Goal: Task Accomplishment & Management: Manage account settings

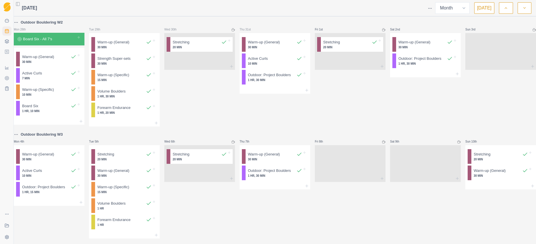
select select "month"
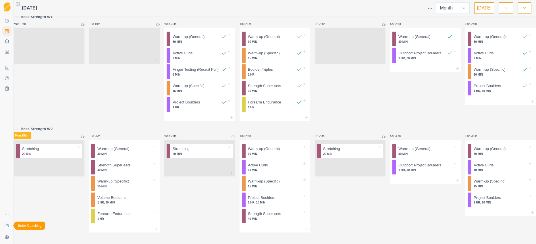
click at [7, 226] on icon at bounding box center [7, 225] width 5 height 5
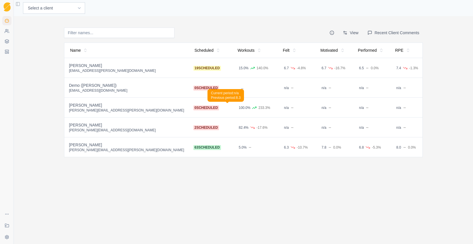
click at [277, 106] on td "n/a" at bounding box center [296, 108] width 38 height 20
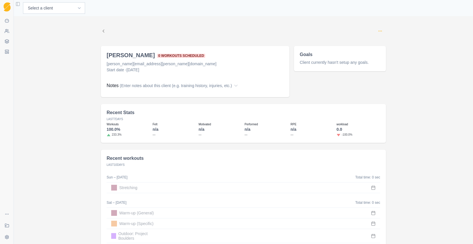
click at [378, 30] on icon "Options" at bounding box center [380, 31] width 5 height 5
click at [401, 42] on button "Edit coaching status" at bounding box center [405, 43] width 62 height 10
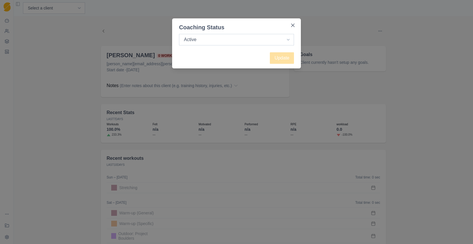
click at [249, 42] on select "Active Inactive" at bounding box center [236, 39] width 115 height 11
select select "inactive"
click at [179, 34] on select "Active Inactive" at bounding box center [236, 39] width 115 height 11
click at [291, 56] on button "Update" at bounding box center [282, 57] width 24 height 11
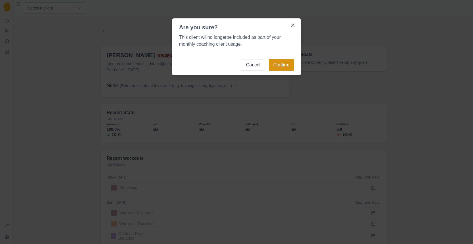
click at [285, 64] on button "Confirm" at bounding box center [281, 64] width 25 height 11
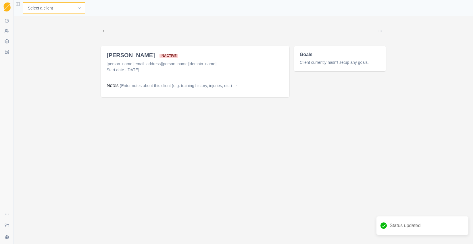
click at [53, 5] on select "Select a client Craig Fletcher Demo (Matt) Kyle Honan Martin Hadley" at bounding box center [54, 7] width 62 height 11
click at [8, 31] on icon at bounding box center [7, 31] width 5 height 5
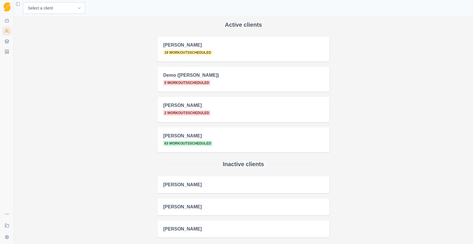
scroll to position [27, 0]
click at [53, 10] on select "Select a client Craig Fletcher Demo (Matt) Kyle Honan Martin Hadley" at bounding box center [54, 7] width 62 height 11
select select "a0224afa-7465-4e9d-8936-2a352f322d86"
click at [23, 2] on select "Select a client Craig Fletcher Demo (Matt) Kyle Honan Martin Hadley" at bounding box center [54, 7] width 62 height 11
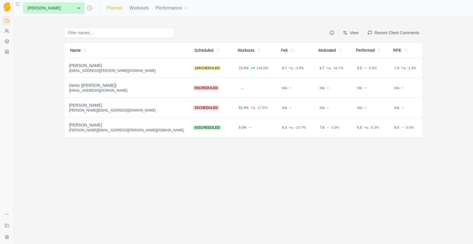
click at [107, 7] on link "Planner" at bounding box center [115, 8] width 16 height 7
select select "month"
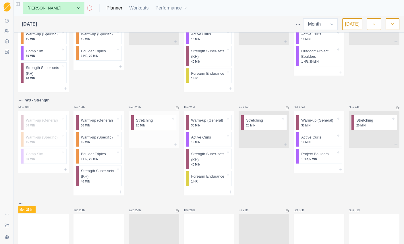
scroll to position [276, 0]
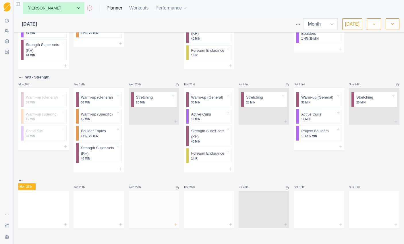
click at [174, 225] on icon at bounding box center [176, 224] width 5 height 5
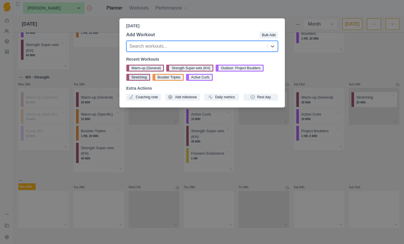
click at [141, 79] on button "Stretching" at bounding box center [138, 77] width 24 height 7
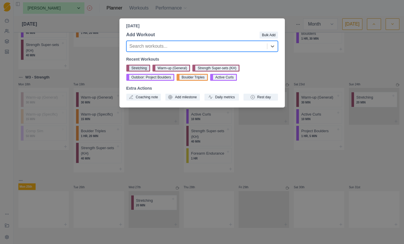
click at [139, 67] on button "Stretching" at bounding box center [138, 68] width 24 height 7
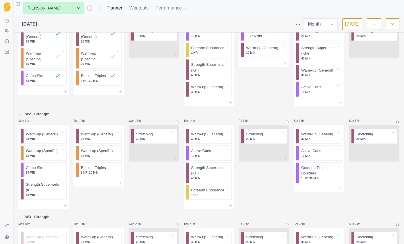
scroll to position [136, 0]
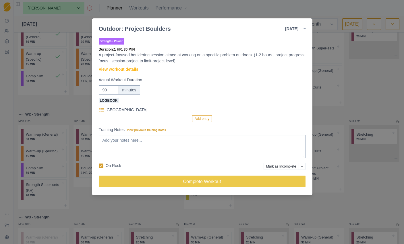
click at [364, 84] on div "Outdoor: Project Boulders 16 Aug 2025 Link To Goal View Workout Metrics Edit Or…" at bounding box center [202, 122] width 404 height 244
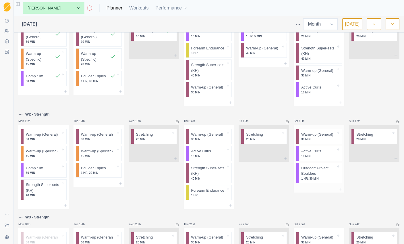
click at [312, 178] on p "1 HR, 30 MIN" at bounding box center [319, 179] width 35 height 4
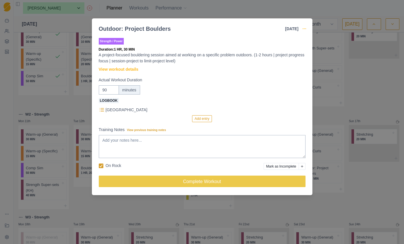
click at [305, 27] on icon "button" at bounding box center [304, 28] width 5 height 5
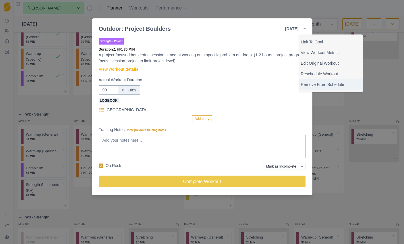
click at [326, 87] on p "Remove From Schedule" at bounding box center [331, 85] width 60 height 6
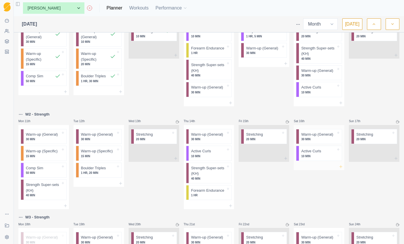
click at [339, 167] on icon at bounding box center [341, 166] width 5 height 5
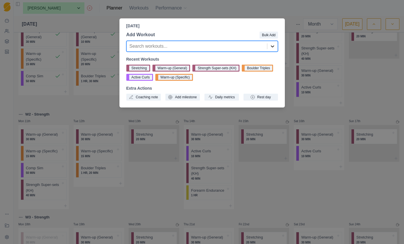
click at [270, 48] on icon at bounding box center [273, 46] width 6 height 6
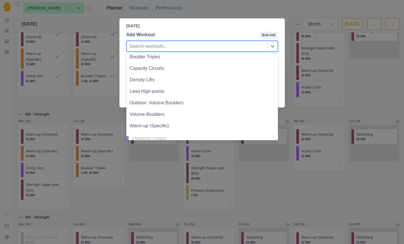
scroll to position [189, 0]
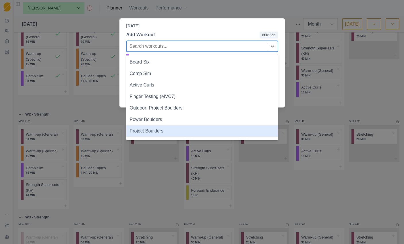
click at [187, 133] on div "Project Boulders" at bounding box center [202, 130] width 152 height 11
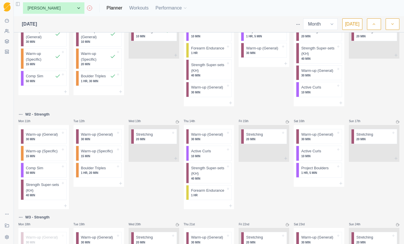
scroll to position [276, 0]
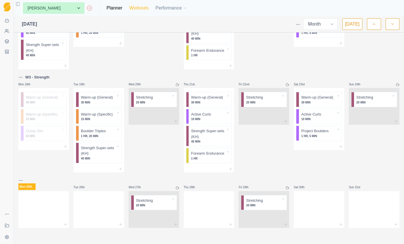
click at [129, 7] on link "Workouts" at bounding box center [138, 8] width 19 height 7
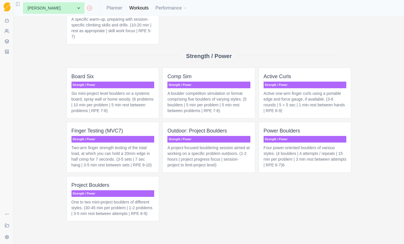
scroll to position [396, 0]
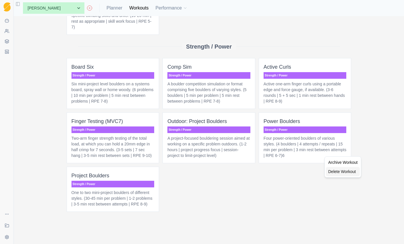
click at [344, 172] on div "Delete Workout" at bounding box center [343, 171] width 34 height 9
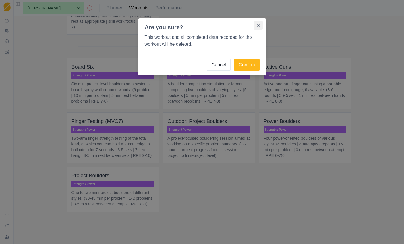
click at [259, 24] on icon "Close" at bounding box center [258, 25] width 3 height 3
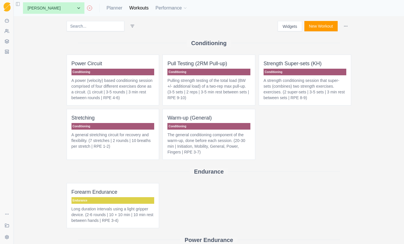
scroll to position [0, 0]
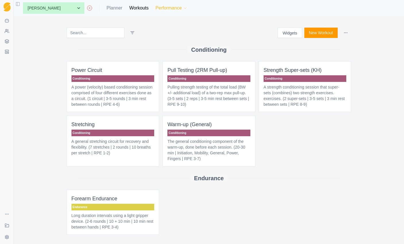
click at [183, 8] on icon "button" at bounding box center [185, 8] width 5 height 5
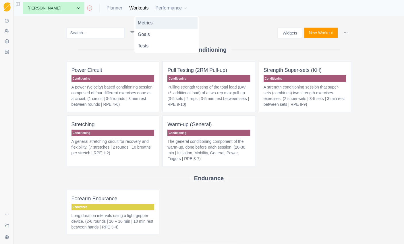
click at [159, 22] on link "Metrics" at bounding box center [167, 22] width 62 height 11
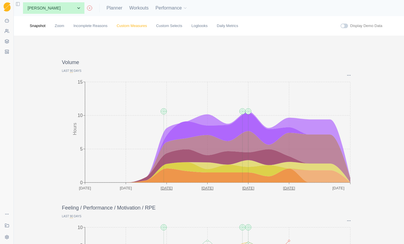
click at [135, 26] on link "Custom Measures" at bounding box center [132, 26] width 30 height 6
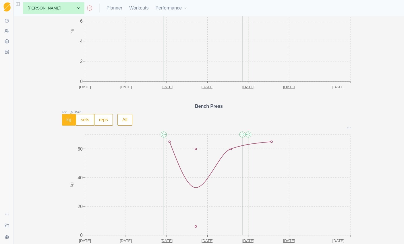
scroll to position [587, 0]
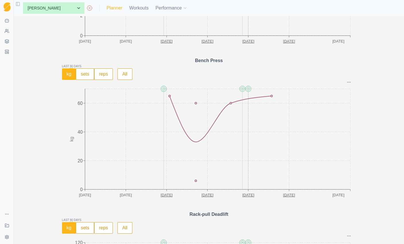
click at [107, 9] on link "Planner" at bounding box center [115, 8] width 16 height 7
select select "month"
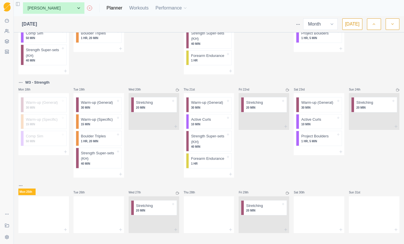
scroll to position [276, 0]
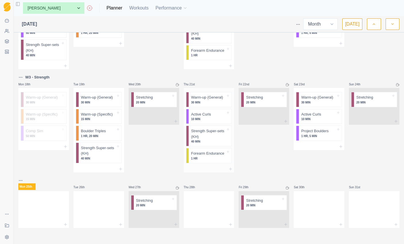
click at [211, 136] on p "Strength Super-sets (KH)" at bounding box center [208, 133] width 35 height 11
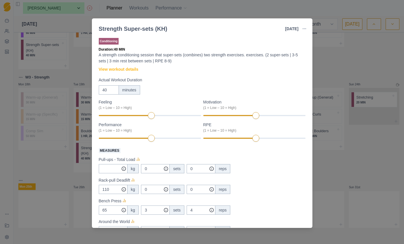
scroll to position [81, 0]
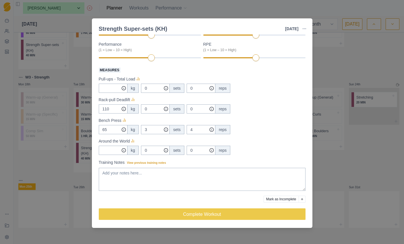
click at [370, 63] on div "Strength Super-sets (KH) 21 Aug 2025 Link To Goal View Workout Metrics Edit Ori…" at bounding box center [202, 122] width 404 height 244
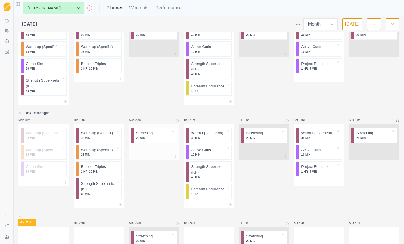
scroll to position [276, 0]
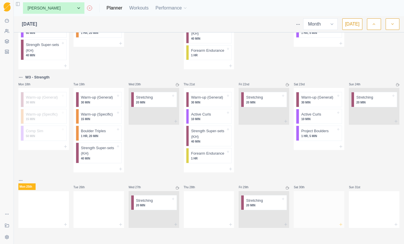
click at [339, 225] on icon at bounding box center [341, 224] width 5 height 5
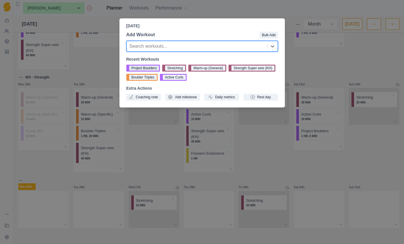
click at [149, 68] on button "Project Boulders" at bounding box center [143, 68] width 34 height 7
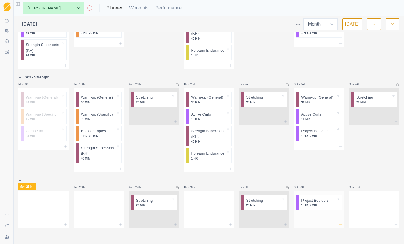
click at [339, 225] on icon at bounding box center [341, 224] width 5 height 5
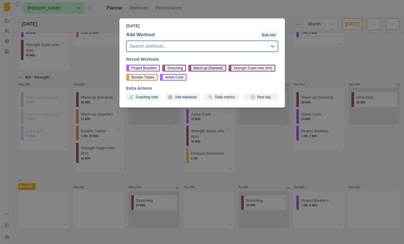
click at [217, 68] on button "Warm-up (General)" at bounding box center [208, 68] width 38 height 7
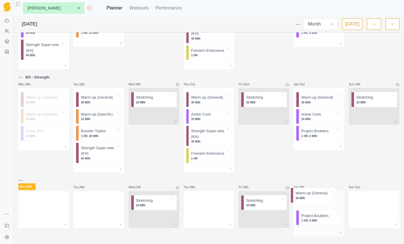
drag, startPoint x: 314, startPoint y: 222, endPoint x: 311, endPoint y: 195, distance: 27.2
click at [311, 195] on div "Project Boulders 1 HR, 5 MIN Warm-up (General) 30 MIN" at bounding box center [319, 210] width 51 height 38
click at [339, 232] on icon at bounding box center [341, 232] width 5 height 5
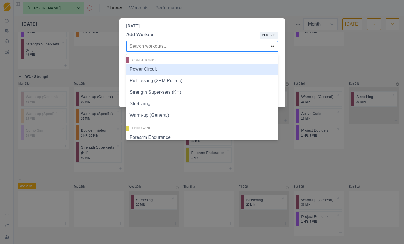
click at [274, 45] on icon at bounding box center [273, 46] width 6 height 6
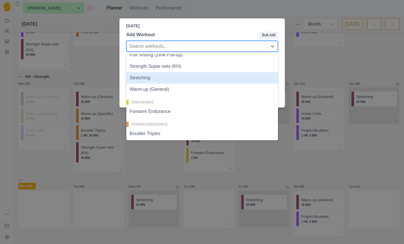
scroll to position [30, 0]
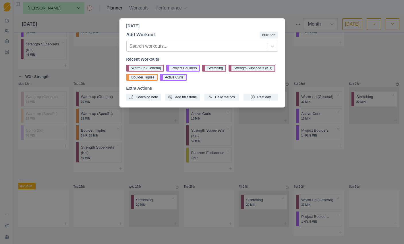
click at [153, 164] on div "Saturday, August 30th, 2025 Add Workout Bulk Add Search workouts... Recent Work…" at bounding box center [202, 122] width 404 height 244
click at [152, 163] on div "Wed 20th Stretching 20 MIN" at bounding box center [154, 122] width 51 height 99
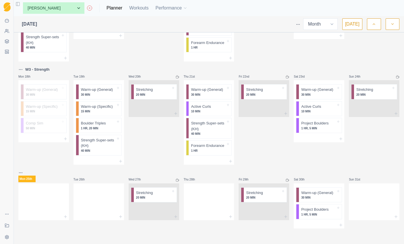
scroll to position [285, 0]
click at [65, 215] on icon at bounding box center [65, 216] width 5 height 5
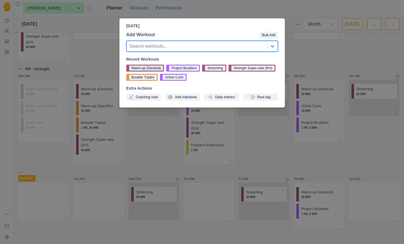
click at [137, 69] on button "Warm-up (General)" at bounding box center [145, 68] width 38 height 7
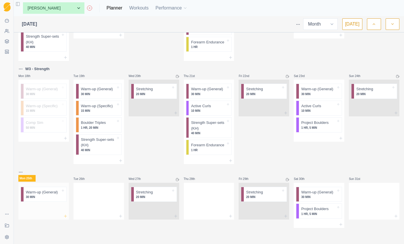
click at [65, 216] on line at bounding box center [65, 216] width 3 height 0
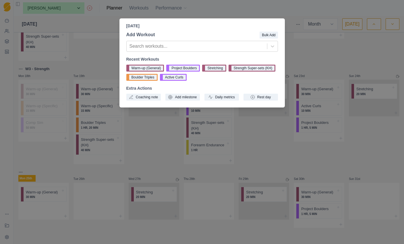
click at [100, 58] on div "Monday, August 25th, 2025 Add Workout Bulk Add Search workouts... Recent Workou…" at bounding box center [202, 122] width 404 height 244
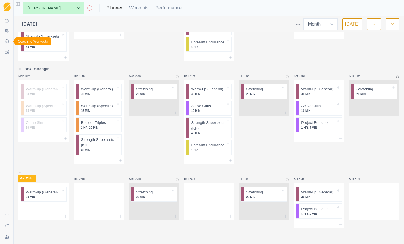
click at [5, 40] on icon at bounding box center [7, 41] width 5 height 5
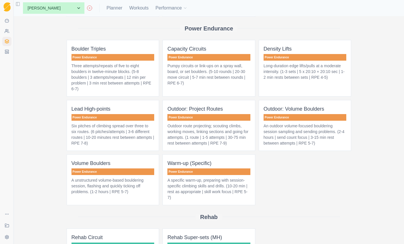
scroll to position [281, 0]
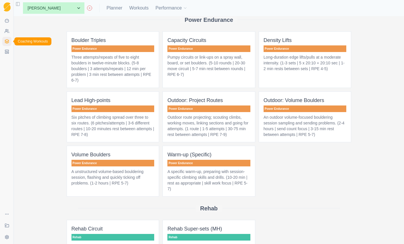
click at [8, 41] on icon at bounding box center [7, 40] width 4 height 2
click at [87, 8] on icon at bounding box center [90, 8] width 6 height 6
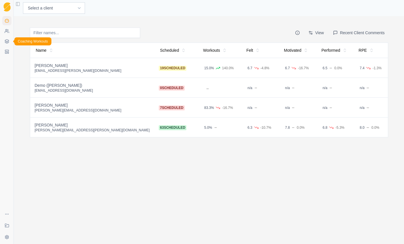
click at [6, 42] on icon at bounding box center [7, 41] width 4 height 1
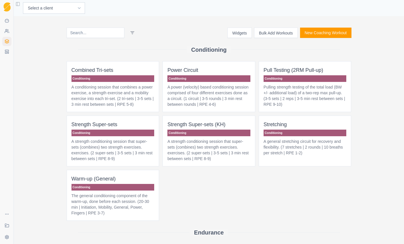
click at [320, 33] on button "New Coaching Workout" at bounding box center [325, 33] width 51 height 10
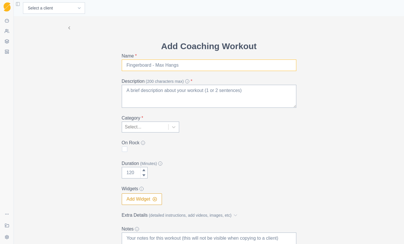
click at [149, 64] on input "Name *" at bounding box center [209, 65] width 175 height 11
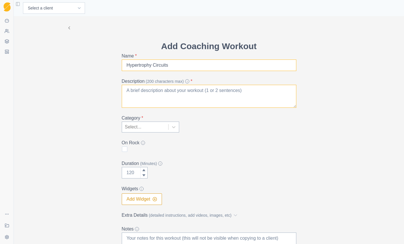
type input "Hypertrophy Circuits"
click at [127, 91] on textarea "Description (200 characters max) *" at bounding box center [209, 96] width 175 height 23
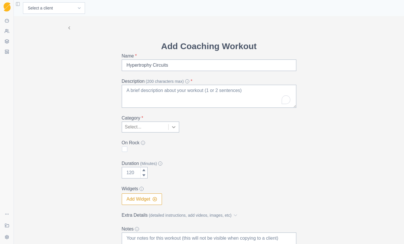
click at [173, 127] on icon at bounding box center [174, 127] width 6 height 6
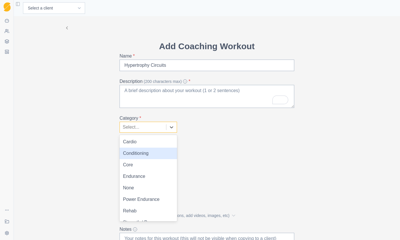
click at [136, 154] on div "Conditioning" at bounding box center [148, 152] width 57 height 11
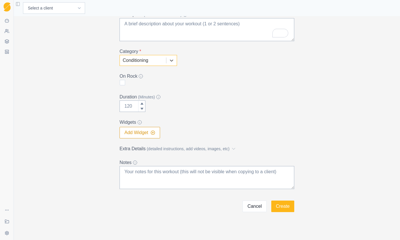
scroll to position [4, 0]
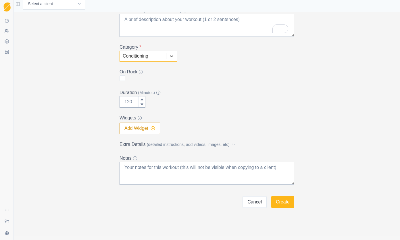
click at [151, 129] on icon "button" at bounding box center [153, 128] width 5 height 5
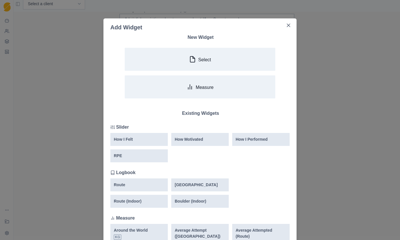
click at [342, 123] on div "Add Widget New Widget Select Measure Existing Widgets Slider How I Felt How Mot…" at bounding box center [200, 120] width 400 height 240
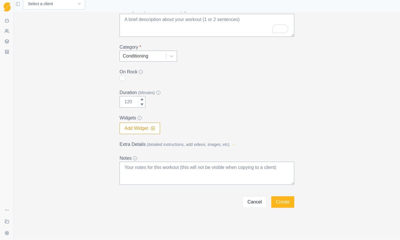
click at [235, 144] on polyline at bounding box center [233, 144] width 3 height 1
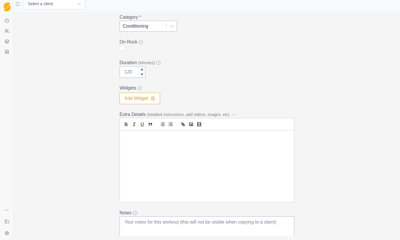
scroll to position [148, 0]
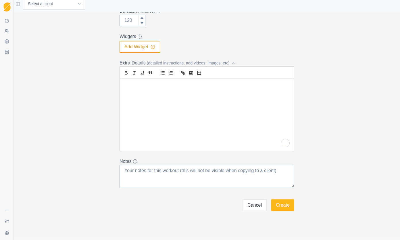
click at [134, 115] on div "To enrich screen reader interactions, please activate Accessibility in Grammarl…" at bounding box center [207, 115] width 174 height 72
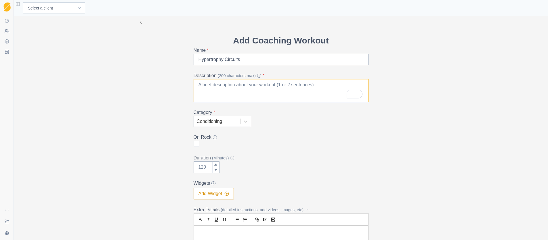
scroll to position [0, 0]
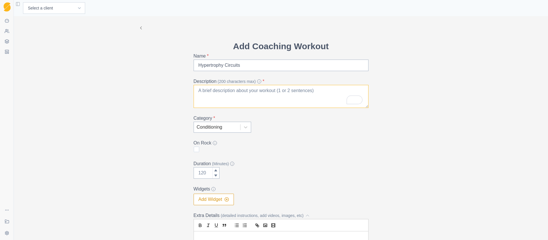
click at [200, 89] on textarea "Description (200 characters max) *" at bounding box center [280, 96] width 175 height 23
paste textarea "A power (velocity) based conditioning session comprised of four different exerc…"
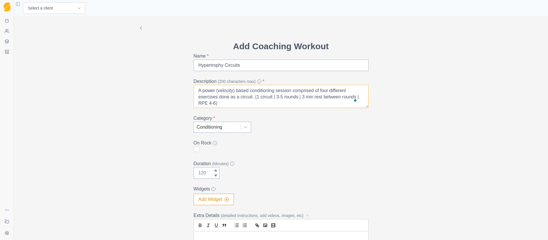
drag, startPoint x: 233, startPoint y: 91, endPoint x: 201, endPoint y: 91, distance: 32.2
click at [201, 91] on textarea "A power (velocity) based conditioning session comprised of four different exerc…" at bounding box center [280, 96] width 175 height 23
click at [226, 91] on textarea "A hypertrophy/capacity based conditioning session comprised of four different e…" at bounding box center [280, 96] width 175 height 23
click at [251, 104] on textarea "A hypertrophy and capacity-based conditioning session comprised of four differe…" at bounding box center [280, 96] width 175 height 23
click at [244, 103] on textarea "A hypertrophy and capacity-based conditioning session comprised of four differe…" at bounding box center [280, 96] width 175 height 23
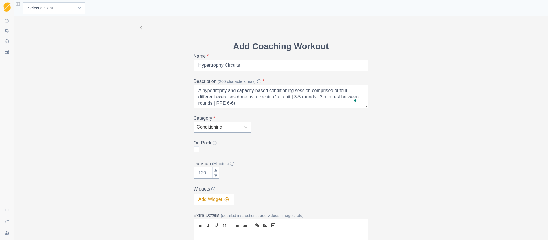
click at [250, 104] on textarea "A hypertrophy and capacity-based conditioning session comprised of four differe…" at bounding box center [280, 96] width 175 height 23
click at [245, 104] on textarea "A hypertrophy and capacity-based conditioning session comprised of four differe…" at bounding box center [280, 96] width 175 height 23
type textarea "A hypertrophy and capacity-based conditioning session comprised of four differe…"
click at [404, 170] on div "Add Coaching Workout Name * Hypertrophy Circuits Description (200 characters ma…" at bounding box center [281, 189] width 294 height 347
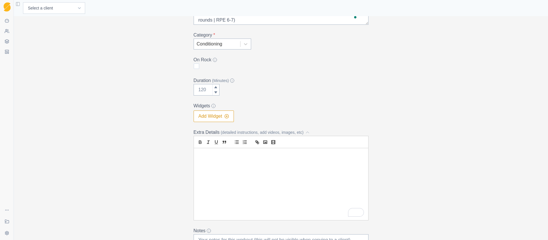
scroll to position [114, 0]
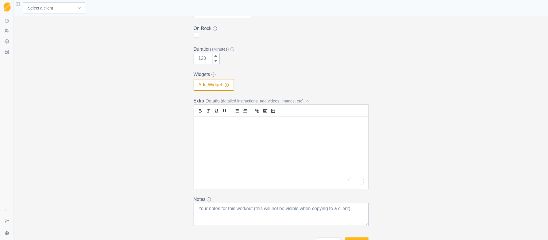
click at [213, 139] on div "To enrich screen reader interactions, please activate Accessibility in Grammarl…" at bounding box center [281, 153] width 174 height 72
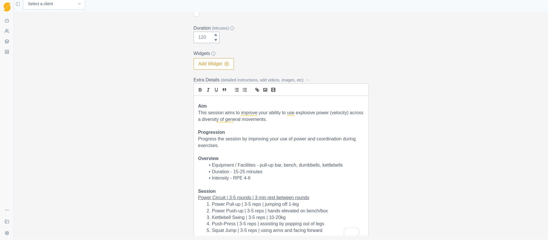
scroll to position [4, 0]
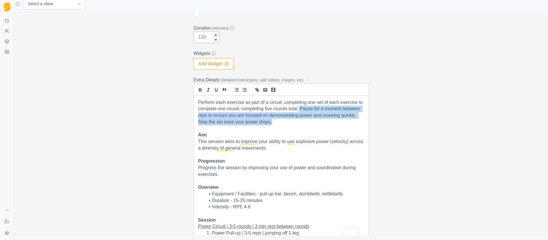
drag, startPoint x: 291, startPoint y: 123, endPoint x: 302, endPoint y: 111, distance: 15.9
click at [302, 111] on p "Perform each exercise as part of a circuit, completing one set of each exercise…" at bounding box center [281, 112] width 166 height 26
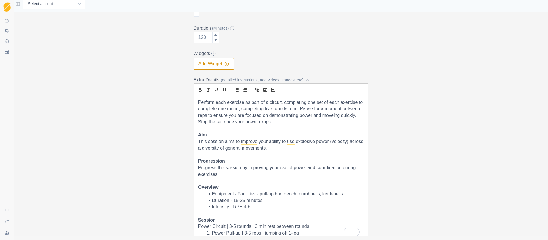
click at [303, 109] on p "Perform each exercise as part of a circuit, completing one set of each exercise…" at bounding box center [281, 112] width 166 height 26
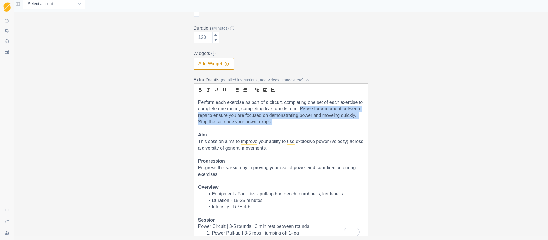
drag, startPoint x: 303, startPoint y: 109, endPoint x: 304, endPoint y: 120, distance: 11.6
click at [304, 120] on p "Perform each exercise as part of a circuit, completing one set of each exercise…" at bounding box center [281, 112] width 166 height 26
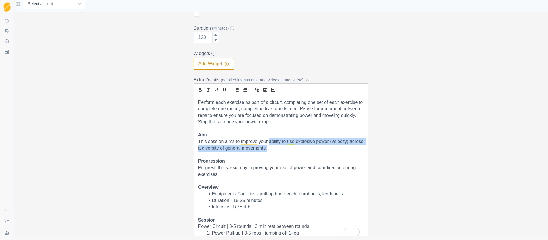
drag, startPoint x: 289, startPoint y: 148, endPoint x: 267, endPoint y: 143, distance: 22.5
click at [267, 143] on p "This session aims to improve your ability to use explosive power (velocity) acr…" at bounding box center [281, 144] width 166 height 13
click at [281, 149] on p "This session aims to improve your ability to use explosive power (velocity) acr…" at bounding box center [281, 144] width 166 height 13
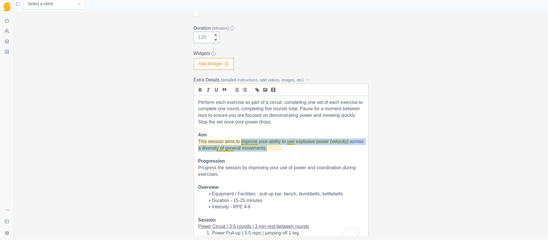
drag, startPoint x: 281, startPoint y: 148, endPoint x: 239, endPoint y: 141, distance: 42.9
click at [239, 141] on p "This session aims to improve your ability to use explosive power (velocity) acr…" at bounding box center [281, 144] width 166 height 13
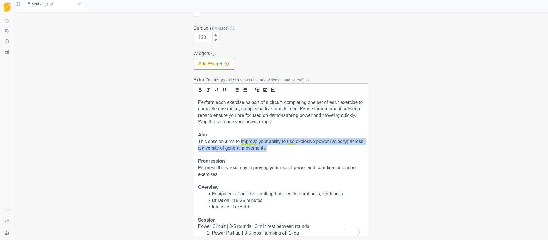
click at [283, 149] on p "This session aims to improve your ability to use explosive power (velocity) acr…" at bounding box center [281, 144] width 166 height 13
drag, startPoint x: 283, startPoint y: 149, endPoint x: 268, endPoint y: 141, distance: 17.2
click at [268, 141] on p "This session aims to improve your ability to use explosive power (velocity) acr…" at bounding box center [281, 144] width 166 height 13
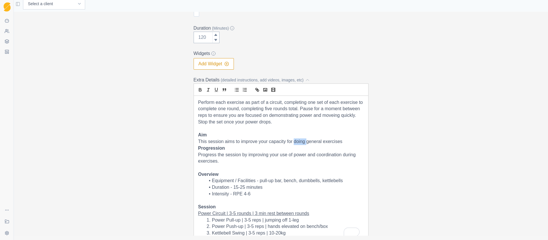
drag, startPoint x: 305, startPoint y: 142, endPoint x: 292, endPoint y: 143, distance: 13.2
click at [292, 143] on p "This session aims to improve your capacity for doing general exercises" at bounding box center [281, 141] width 166 height 7
click at [329, 143] on p "This session aims to improve your capacity for general exercises" at bounding box center [281, 141] width 166 height 7
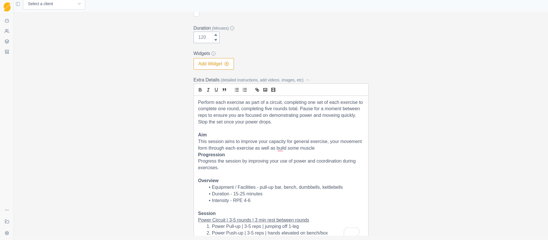
click at [274, 149] on p "This session aims to improve your capacity for general exercise, your movement …" at bounding box center [281, 144] width 166 height 13
click at [297, 149] on p "This session aims to improve your capacity for general exercise, your movement …" at bounding box center [281, 144] width 166 height 13
click at [308, 149] on p "This session aims to improve your capacity for general exercise, your movement …" at bounding box center [281, 144] width 166 height 13
click at [343, 148] on p "This session aims to improve your capacity for general exercise, your movement …" at bounding box center [281, 144] width 166 height 13
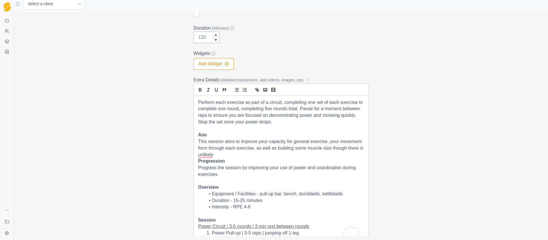
click at [273, 149] on p "This session aims to improve your capacity for general exercise, your movement …" at bounding box center [281, 148] width 166 height 20
click at [198, 148] on p "This session aims to improve your capacity for general exercise, your movement …" at bounding box center [281, 148] width 166 height 20
click at [274, 149] on p "This session aims to improve your capacity for general exercise, your movement …" at bounding box center [281, 148] width 166 height 20
drag, startPoint x: 274, startPoint y: 149, endPoint x: 246, endPoint y: 150, distance: 28.2
click at [246, 150] on p "This session aims to improve your capacity for general exercise, your movement …" at bounding box center [281, 148] width 166 height 20
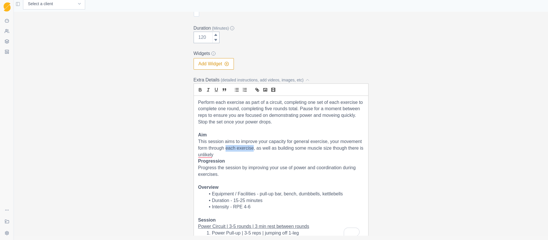
click at [274, 149] on p "This session aims to improve your capacity for general exercise, your movement …" at bounding box center [281, 148] width 166 height 20
drag, startPoint x: 274, startPoint y: 149, endPoint x: 229, endPoint y: 148, distance: 44.9
click at [229, 148] on p "This session aims to improve your capacity for general exercise, your movement …" at bounding box center [281, 148] width 166 height 20
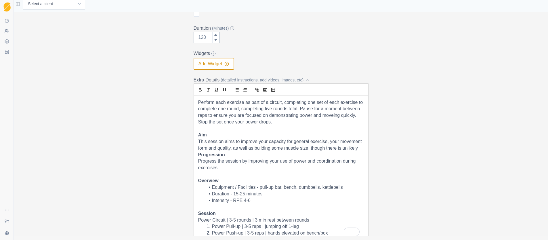
click at [217, 151] on p "This session aims to improve your capacity for general exercise, your movement …" at bounding box center [281, 144] width 166 height 13
drag, startPoint x: 223, startPoint y: 154, endPoint x: 367, endPoint y: 149, distance: 144.4
click at [347, 148] on p "This session aims to improve your capacity for general exercise, your movement …" at bounding box center [281, 144] width 166 height 13
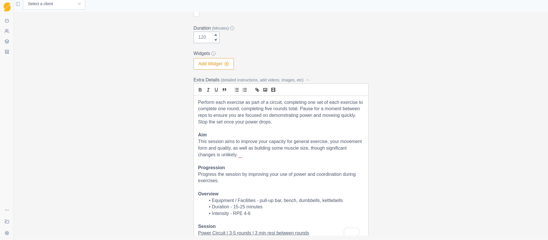
click at [218, 155] on p "This session aims to improve your capacity for general exercise, your movement …" at bounding box center [281, 148] width 166 height 20
click at [271, 155] on p "This session aims to improve your capacity for general exercise, your movement …" at bounding box center [281, 148] width 166 height 20
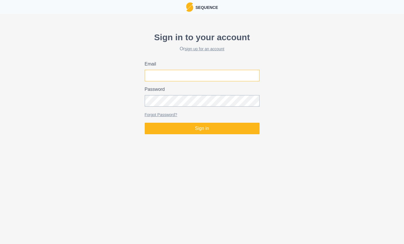
type input "[PERSON_NAME][EMAIL_ADDRESS][DOMAIN_NAME]"
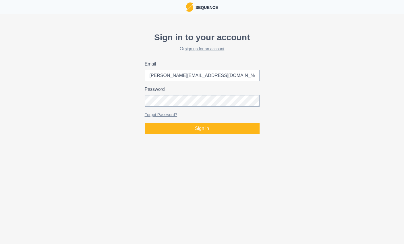
click at [35, 90] on div "Sign in to your account Or sign up for an account Email [PERSON_NAME][EMAIL_ADD…" at bounding box center [202, 82] width 404 height 108
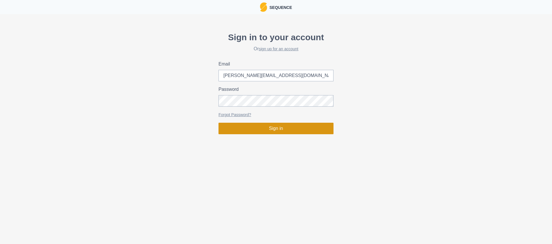
click at [283, 127] on button "Sign in" at bounding box center [275, 128] width 115 height 11
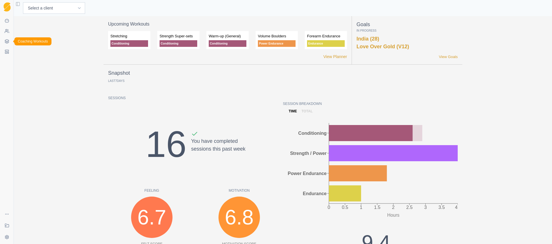
click at [7, 42] on icon at bounding box center [7, 41] width 5 height 5
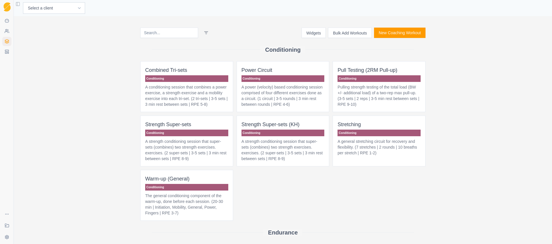
click at [267, 107] on p "A power (velocity) based conditioning session comprised of four different exerc…" at bounding box center [282, 95] width 83 height 23
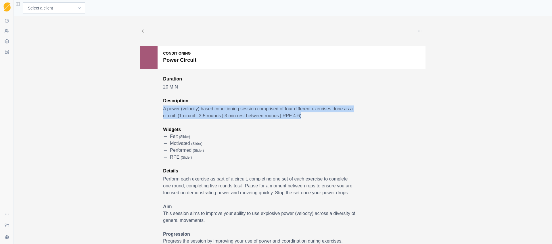
drag, startPoint x: 158, startPoint y: 109, endPoint x: 319, endPoint y: 115, distance: 160.8
click at [319, 115] on div "Conditioning Power Circuit Duration 20 MIN Description A power (velocity) based…" at bounding box center [282, 195] width 285 height 298
copy p "A power (velocity) based conditioning session comprised of four different exerc…"
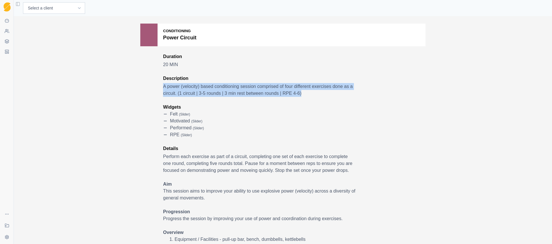
scroll to position [109, 0]
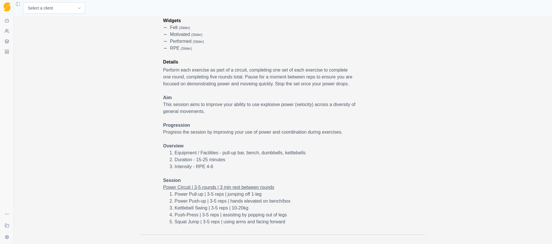
click at [160, 70] on div "Conditioning Power Circuit Duration 20 MIN Description A power (velocity) based…" at bounding box center [282, 86] width 285 height 298
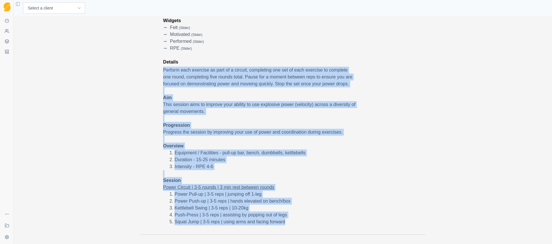
drag, startPoint x: 161, startPoint y: 70, endPoint x: 289, endPoint y: 221, distance: 198.3
click at [289, 221] on span "Perform each exercise as part of a circuit, completing one set of each exercise…" at bounding box center [259, 146] width 193 height 159
copy span "Perform each exercise as part of a circuit, completing one set of each exercise…"
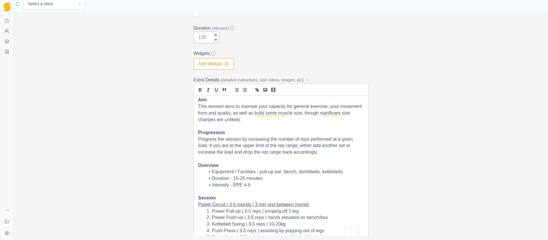
scroll to position [41, 0]
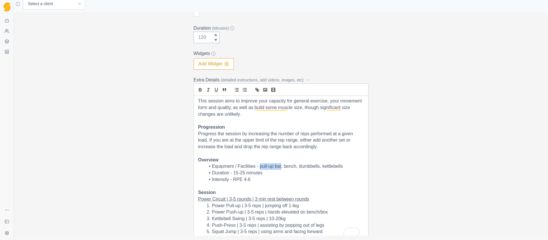
drag, startPoint x: 279, startPoint y: 166, endPoint x: 258, endPoint y: 166, distance: 20.7
click at [258, 166] on li "Equipment / Facilities - pull-up bar, bench, dumbbells, kettlebells" at bounding box center [284, 166] width 159 height 7
drag, startPoint x: 297, startPoint y: 167, endPoint x: 283, endPoint y: 167, distance: 14.1
click at [287, 167] on li "Equipment / Facilities - free weights, bench, dumbbells, kettlebells" at bounding box center [284, 166] width 159 height 7
click at [281, 167] on li "Equipment / Facilities - free weights, bench, dumbbells, kettlebells" at bounding box center [284, 166] width 159 height 7
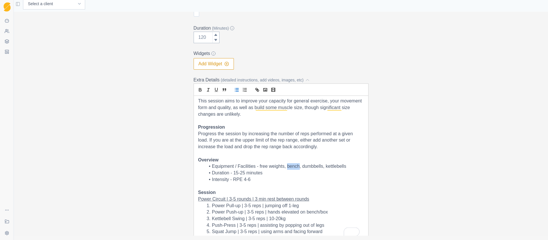
drag, startPoint x: 297, startPoint y: 167, endPoint x: 285, endPoint y: 167, distance: 11.8
click at [285, 167] on li "Equipment / Facilities - free weights, bench, dumbbells, kettlebells" at bounding box center [284, 166] width 159 height 7
click at [272, 176] on li "Duration - 15-25 minutes" at bounding box center [284, 173] width 159 height 7
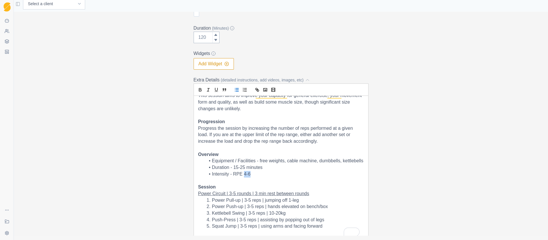
drag, startPoint x: 249, startPoint y: 175, endPoint x: 242, endPoint y: 174, distance: 7.2
click at [242, 174] on li "Intensity - RPE 4-6" at bounding box center [284, 174] width 159 height 7
click at [288, 172] on li "Intensity - RPE 5-7" at bounding box center [284, 174] width 159 height 7
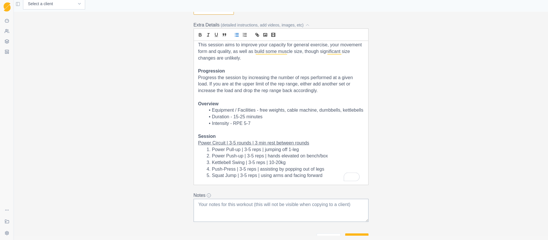
scroll to position [0, 0]
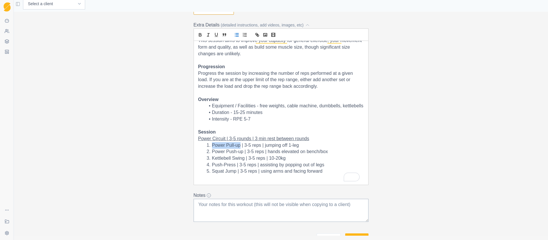
drag, startPoint x: 238, startPoint y: 147, endPoint x: 210, endPoint y: 146, distance: 27.3
click at [211, 146] on li "Power Pull-up | 3-5 reps | jumping off 1-leg" at bounding box center [284, 145] width 159 height 7
drag, startPoint x: 250, startPoint y: 146, endPoint x: 244, endPoint y: 145, distance: 5.9
click at [244, 145] on li "Bent-over Row | 3-5 reps | jumping off 1-leg" at bounding box center [284, 145] width 159 height 7
drag, startPoint x: 305, startPoint y: 145, endPoint x: 267, endPoint y: 146, distance: 38.2
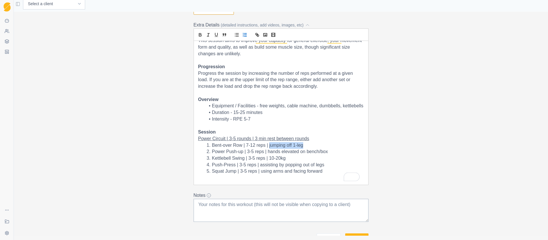
click at [267, 146] on li "Bent-over Row | 7-12 reps | jumping off 1-leg" at bounding box center [284, 145] width 159 height 7
drag, startPoint x: 241, startPoint y: 153, endPoint x: 210, endPoint y: 152, distance: 31.6
click at [210, 152] on li "Power Push-up | 3-5 reps | hands elevated on bench/box" at bounding box center [284, 151] width 159 height 7
drag, startPoint x: 252, startPoint y: 151, endPoint x: 246, endPoint y: 152, distance: 6.1
click at [246, 152] on li "Overhead Press | 3-5 reps | hands elevated on bench/box" at bounding box center [284, 151] width 159 height 7
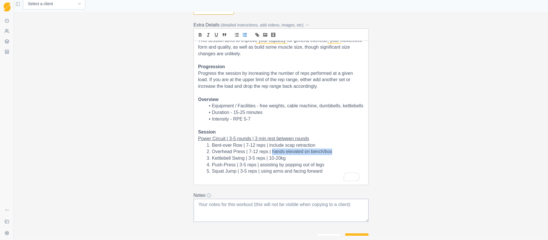
drag, startPoint x: 333, startPoint y: 151, endPoint x: 270, endPoint y: 152, distance: 62.7
click at [271, 152] on li "Overhead Press | 7-12 reps | hands elevated on bench/box" at bounding box center [284, 151] width 159 height 7
click at [273, 152] on li "Overhead Press | 7-12 reps | Don't assist with legs" at bounding box center [284, 150] width 159 height 7
click at [311, 158] on li "Kettlebell Swing | 3-5 reps | 10-20kg" at bounding box center [284, 157] width 159 height 7
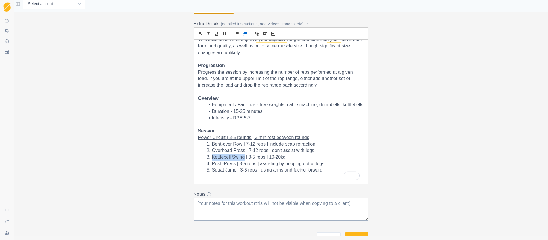
drag, startPoint x: 242, startPoint y: 158, endPoint x: 210, endPoint y: 157, distance: 31.6
click at [210, 157] on li "Kettlebell Swing | 3-5 reps | 10-20kg" at bounding box center [284, 157] width 159 height 7
drag, startPoint x: 251, startPoint y: 158, endPoint x: 245, endPoint y: 157, distance: 6.0
click at [245, 157] on li "Single Leg RDL | 3-5 reps | 10-20kg" at bounding box center [284, 157] width 159 height 7
drag, startPoint x: 224, startPoint y: 157, endPoint x: 210, endPoint y: 156, distance: 14.1
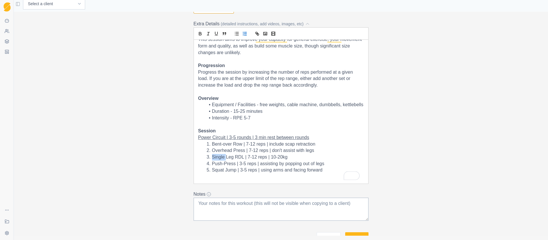
click at [210, 156] on li "Single Leg RDL | 7-12 reps | 10-20kg" at bounding box center [284, 157] width 159 height 7
drag, startPoint x: 256, startPoint y: 158, endPoint x: 289, endPoint y: 160, distance: 33.4
click at [256, 158] on li "Single Leg RDL | 7-12 reps | 10-20kg" at bounding box center [284, 157] width 159 height 7
click at [294, 158] on li "Single Leg RDL | 7-12 + 7-12 reps | 10-20kg" at bounding box center [284, 157] width 159 height 7
click at [233, 164] on li "Push-Press | 3-5 reps | assisting by popping out of legs" at bounding box center [284, 163] width 159 height 7
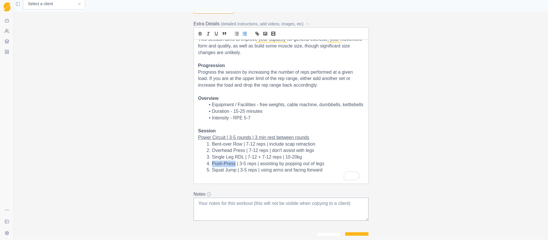
drag, startPoint x: 233, startPoint y: 165, endPoint x: 211, endPoint y: 163, distance: 22.5
click at [211, 163] on li "Push-Press | 3-5 reps | assisting by popping out of legs" at bounding box center [284, 163] width 159 height 7
drag, startPoint x: 234, startPoint y: 170, endPoint x: 211, endPoint y: 170, distance: 23.3
click at [211, 170] on li "Squat Jump | 3-5 reps | using arms and facing forward" at bounding box center [284, 170] width 159 height 7
drag, startPoint x: 266, startPoint y: 152, endPoint x: 247, endPoint y: 150, distance: 18.7
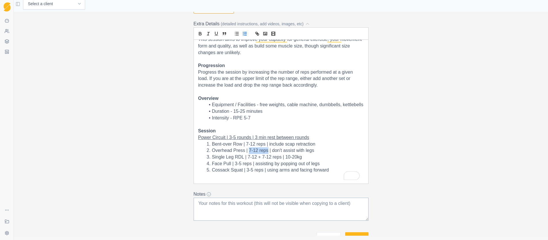
click at [247, 150] on li "Overhead Press | 7-12 reps | don't assist with legs" at bounding box center [284, 150] width 159 height 7
copy li "7-12 reps"
drag, startPoint x: 261, startPoint y: 170, endPoint x: 245, endPoint y: 170, distance: 16.1
click at [245, 170] on li "Cossack Squat | 3-5 reps | using arms and facing forward" at bounding box center [284, 170] width 159 height 7
drag, startPoint x: 331, startPoint y: 170, endPoint x: 268, endPoint y: 170, distance: 63.2
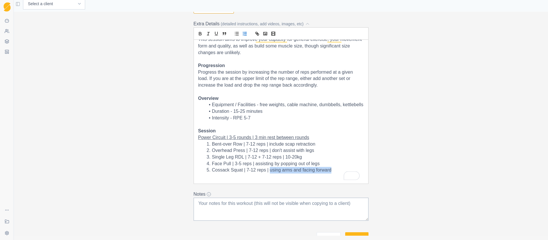
click at [268, 170] on li "Cossack Squat | 7-12 reps | using arms and facing forward" at bounding box center [284, 170] width 159 height 7
drag, startPoint x: 229, startPoint y: 164, endPoint x: 210, endPoint y: 164, distance: 19.0
click at [210, 164] on li "Face Pull | 3-5 reps | assisting by popping out of legs" at bounding box center [284, 163] width 159 height 7
drag, startPoint x: 264, startPoint y: 172, endPoint x: 244, endPoint y: 170, distance: 19.3
click at [244, 170] on li "Cossack Squat | 7-12 reps | alternating sides" at bounding box center [284, 170] width 159 height 7
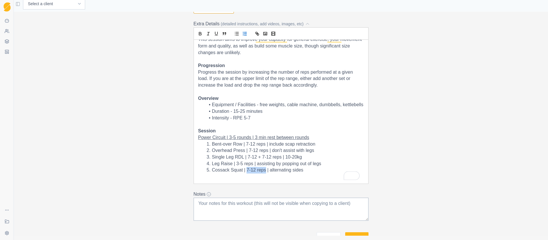
copy li "7-12 reps"
drag, startPoint x: 251, startPoint y: 164, endPoint x: 235, endPoint y: 164, distance: 16.1
click at [235, 164] on li "Leg Raise | 3-5 reps | assisting by popping out of legs" at bounding box center [284, 163] width 159 height 7
drag, startPoint x: 325, startPoint y: 164, endPoint x: 258, endPoint y: 164, distance: 67.3
click at [258, 164] on li "Leg Raise | 7-12 reps | assisting by popping out of legs" at bounding box center [284, 163] width 159 height 7
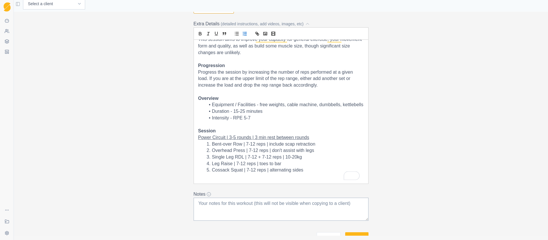
click at [210, 163] on li "Leg Raise | 7-12 reps | toes to bar" at bounding box center [284, 163] width 159 height 7
click at [302, 170] on li "Cossack Squat | 7-12 reps | alternating sides" at bounding box center [284, 170] width 159 height 7
click at [306, 158] on li "Single Leg RDL | 7-12 + 7-12 reps | 10-20kg" at bounding box center [284, 157] width 159 height 7
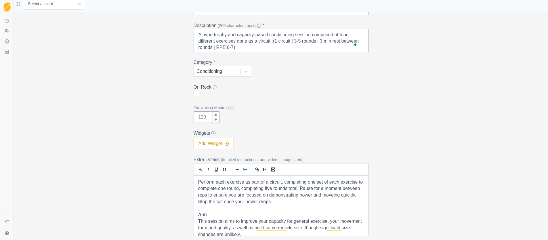
scroll to position [51, 0]
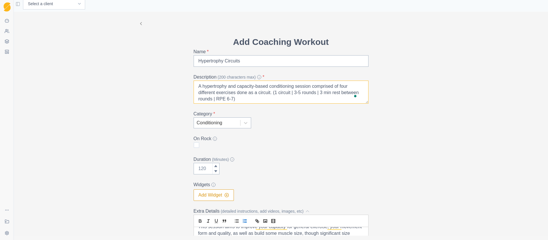
drag, startPoint x: 351, startPoint y: 87, endPoint x: 344, endPoint y: 87, distance: 6.6
click at [344, 87] on textarea "A hypertrophy and capacity-based conditioning session comprised of four differe…" at bounding box center [280, 91] width 175 height 23
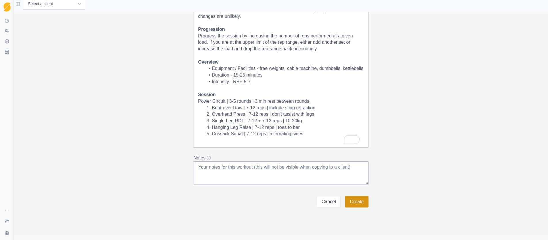
type textarea "A hypertrophy and capacity-based conditioning session comprised of five differe…"
click at [358, 201] on button "Create" at bounding box center [356, 201] width 23 height 11
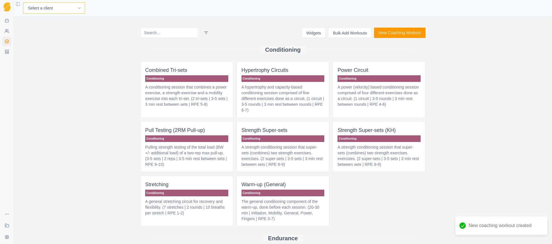
click at [60, 6] on select "Select a client Craig Fletcher Demo (Matt) Kyle Honan Martin Hadley" at bounding box center [54, 7] width 62 height 11
select select "88a48024-c183-4ccc-9775-944b3e8ca505"
click at [23, 2] on select "Select a client Craig Fletcher Demo (Matt) Kyle Honan Martin Hadley" at bounding box center [54, 7] width 62 height 11
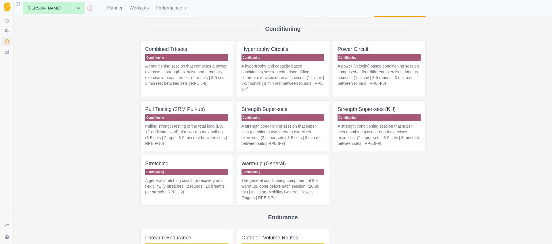
scroll to position [31, 0]
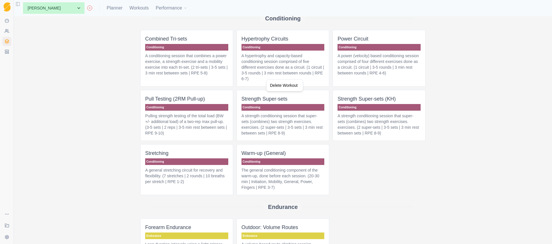
click at [300, 52] on html "Sequence Dashboard Clients Coaching Workouts Templates Exit Coaching Settings T…" at bounding box center [276, 122] width 552 height 244
click at [294, 61] on p "A hypertrophy and capacity-based conditioning session comprised of five differe…" at bounding box center [282, 67] width 83 height 29
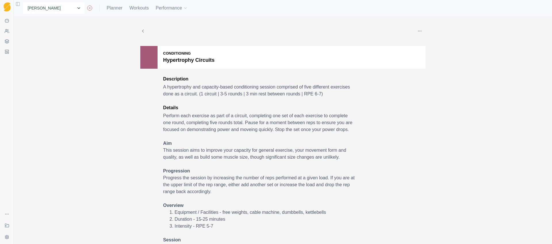
click at [56, 8] on select "None [PERSON_NAME] Demo ([PERSON_NAME]) [PERSON_NAME] [PERSON_NAME]" at bounding box center [54, 7] width 62 height 11
select select "a0224afa-7465-4e9d-8936-2a352f322d86"
click at [23, 2] on select "None [PERSON_NAME] Demo ([PERSON_NAME]) [PERSON_NAME] [PERSON_NAME]" at bounding box center [54, 7] width 62 height 11
click at [418, 32] on icon "button" at bounding box center [419, 31] width 5 height 5
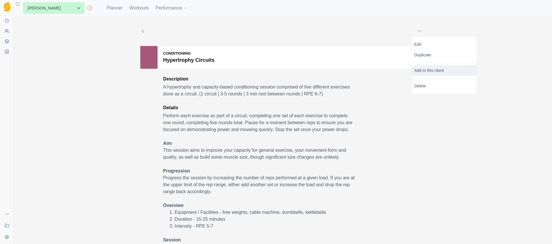
click at [432, 72] on p "Add to this client" at bounding box center [444, 70] width 64 height 11
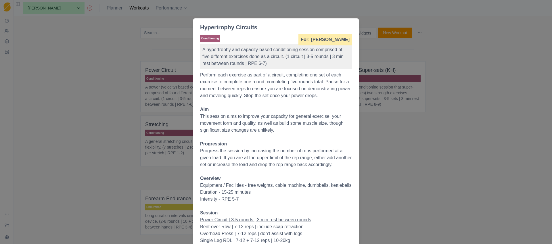
scroll to position [141, 0]
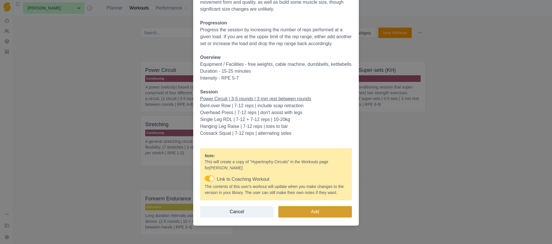
click at [317, 210] on button "Add" at bounding box center [315, 211] width 74 height 11
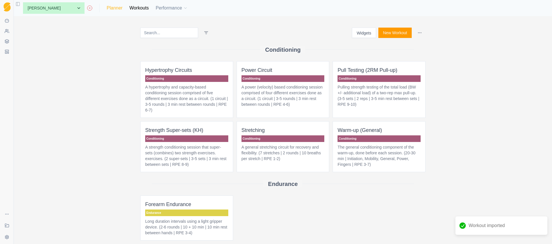
click at [107, 10] on link "Planner" at bounding box center [115, 8] width 16 height 7
select select "month"
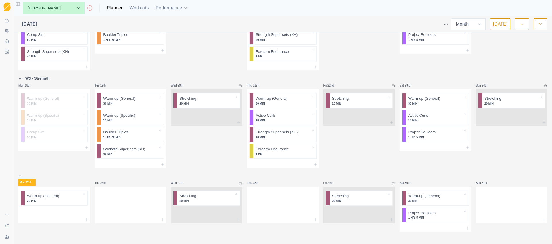
scroll to position [257, 0]
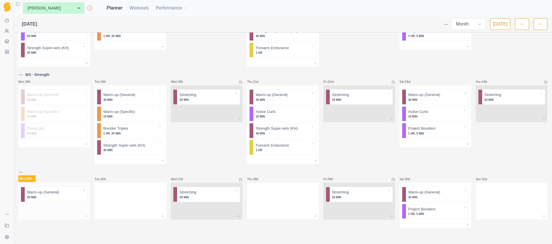
click at [85, 217] on icon at bounding box center [86, 216] width 5 height 5
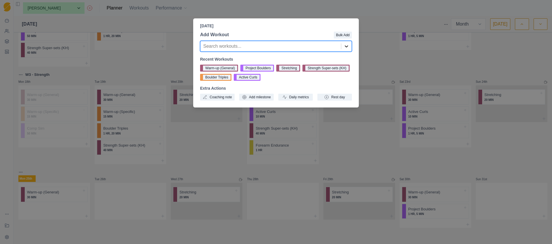
click at [344, 49] on icon at bounding box center [347, 46] width 6 height 6
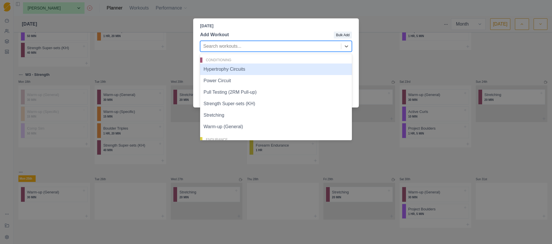
click at [248, 69] on div "Hypertrophy Circuits" at bounding box center [276, 69] width 152 height 11
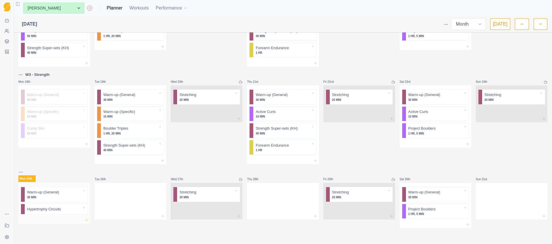
click at [87, 221] on line at bounding box center [87, 220] width 0 height 3
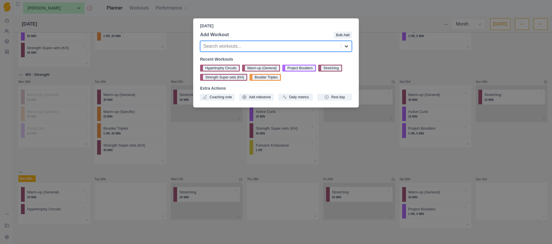
click at [346, 46] on icon at bounding box center [347, 46] width 6 height 6
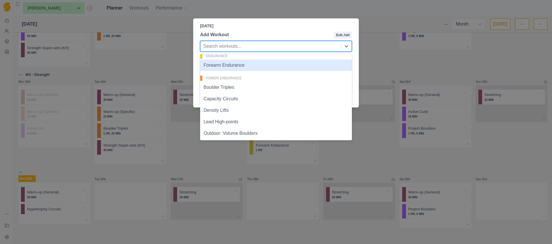
scroll to position [85, 0]
click at [234, 64] on div "Forearm Endurance" at bounding box center [276, 63] width 152 height 11
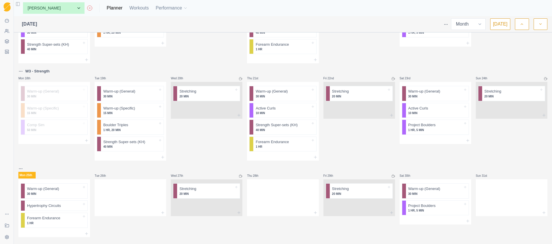
scroll to position [264, 0]
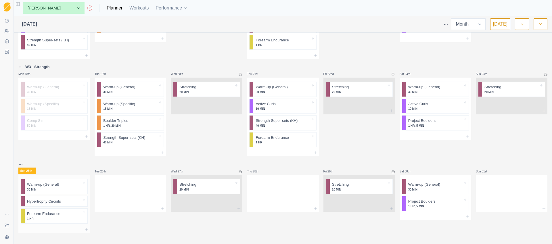
click at [57, 203] on p "Hypertrophy Circuits" at bounding box center [44, 202] width 34 height 6
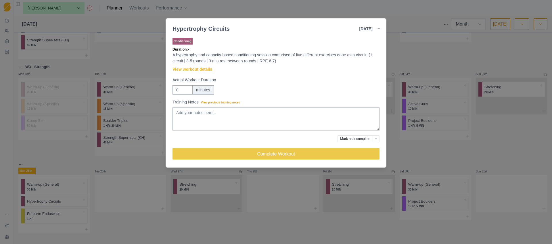
click at [113, 54] on div "Hypertrophy Circuits [DATE] Link To Goal View Workout Metrics Edit Original Wor…" at bounding box center [276, 122] width 552 height 244
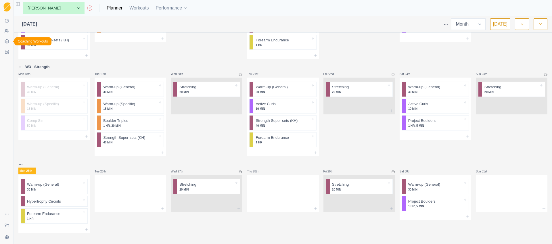
click at [6, 41] on icon at bounding box center [7, 41] width 5 height 5
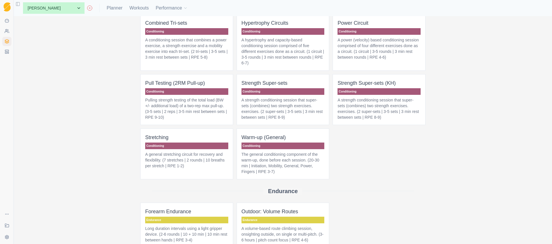
scroll to position [49, 0]
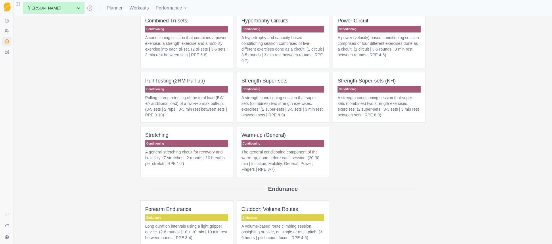
click at [279, 44] on p "A hypertrophy and capacity-based conditioning session comprised of five differe…" at bounding box center [282, 49] width 83 height 29
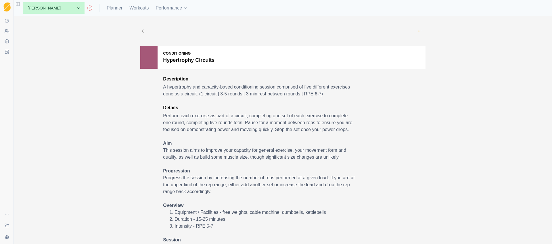
click at [418, 30] on icon "button" at bounding box center [419, 31] width 5 height 5
click at [424, 42] on p "Edit" at bounding box center [444, 44] width 60 height 6
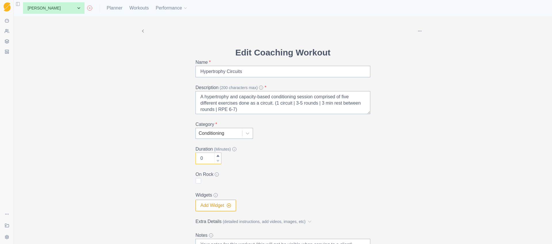
drag, startPoint x: 202, startPoint y: 159, endPoint x: 189, endPoint y: 158, distance: 12.7
click at [191, 158] on div "Edit Coaching Workout Name * Hypertrophy Circuits Description (200 characters m…" at bounding box center [283, 163] width 184 height 234
drag, startPoint x: 210, startPoint y: 158, endPoint x: 190, endPoint y: 157, distance: 19.9
click at [191, 157] on div "Edit Coaching Workout Name * Hypertrophy Circuits Description (200 characters m…" at bounding box center [283, 163] width 184 height 234
type input "30"
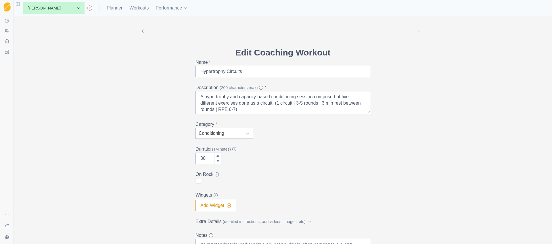
click at [401, 172] on div "Delete Edit Coaching Workout Name * Hypertrophy Circuits Description (200 chara…" at bounding box center [283, 148] width 294 height 264
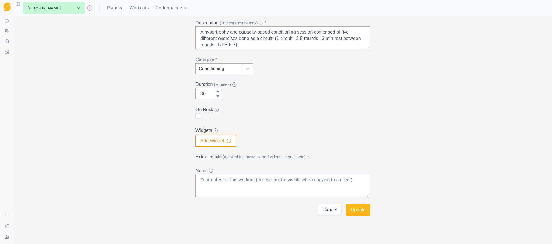
scroll to position [68, 0]
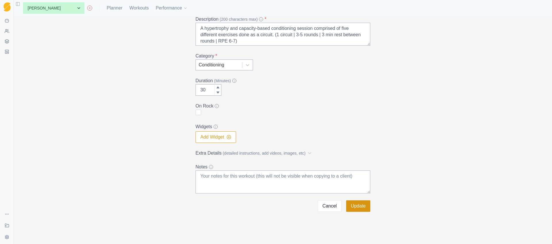
click at [355, 208] on button "Update" at bounding box center [358, 205] width 24 height 11
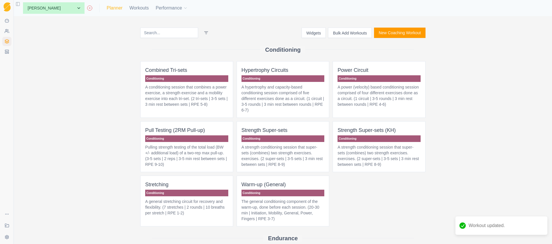
click at [107, 8] on link "Planner" at bounding box center [115, 8] width 16 height 7
select select "month"
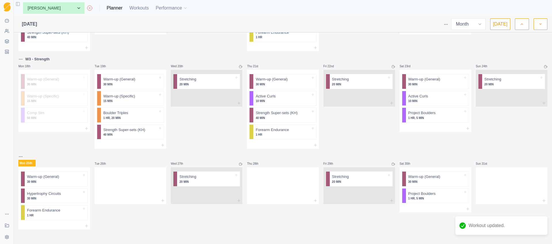
scroll to position [274, 0]
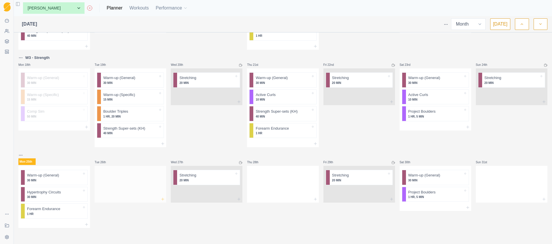
click at [162, 199] on icon at bounding box center [162, 199] width 5 height 5
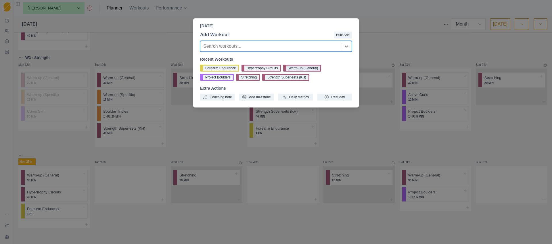
click at [296, 68] on button "Warm-up (General)" at bounding box center [302, 68] width 38 height 7
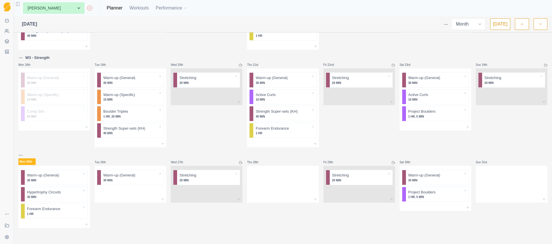
click at [21, 154] on html "Sequence Dashboard Clients Coaching Workouts Templates Exit Coaching Settings T…" at bounding box center [276, 122] width 552 height 244
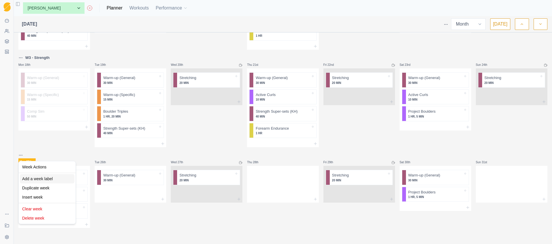
click at [38, 181] on div "Add a week label" at bounding box center [47, 178] width 55 height 9
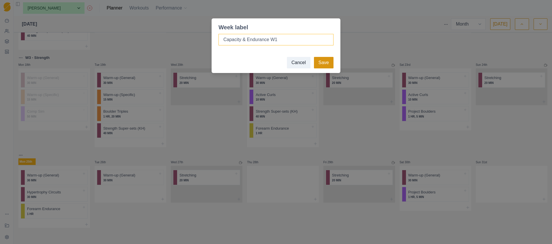
type input "Capacity & Endurance W1"
click at [328, 66] on button "Save" at bounding box center [324, 62] width 20 height 11
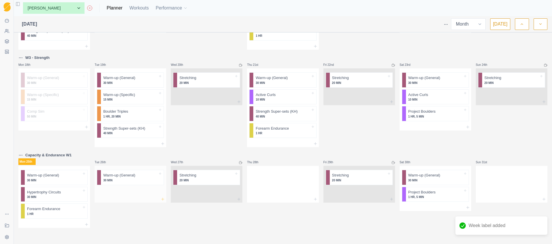
click at [163, 200] on icon at bounding box center [162, 199] width 5 height 5
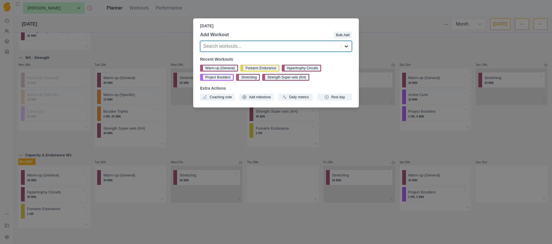
click at [345, 48] on icon at bounding box center [347, 46] width 6 height 6
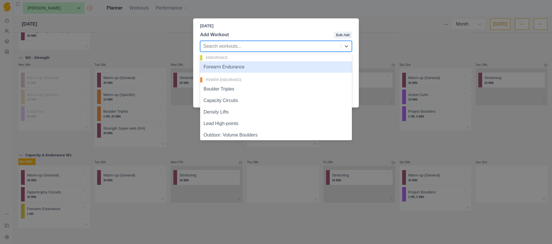
scroll to position [141, 0]
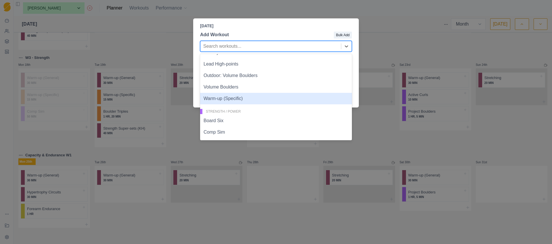
click at [227, 101] on div "Warm-up (Specific)" at bounding box center [276, 98] width 152 height 11
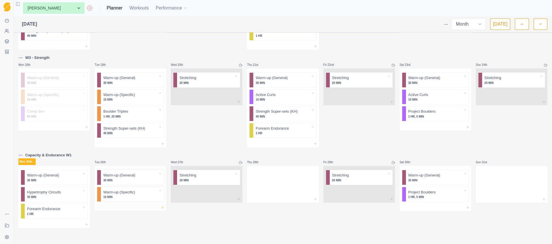
click at [163, 208] on icon at bounding box center [162, 207] width 5 height 5
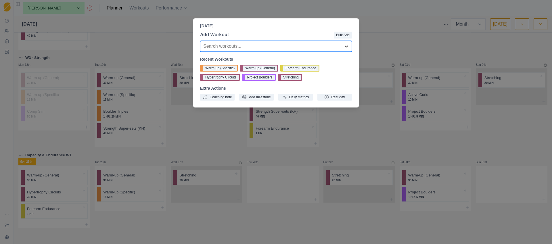
click at [344, 48] on icon at bounding box center [347, 46] width 6 height 6
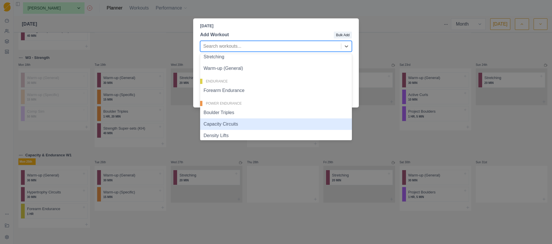
scroll to position [43, 0]
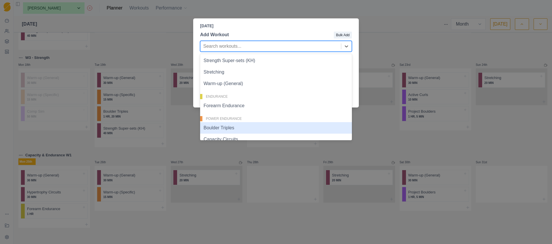
click at [234, 125] on div "Boulder Triples" at bounding box center [276, 127] width 152 height 11
